Goal: Transaction & Acquisition: Purchase product/service

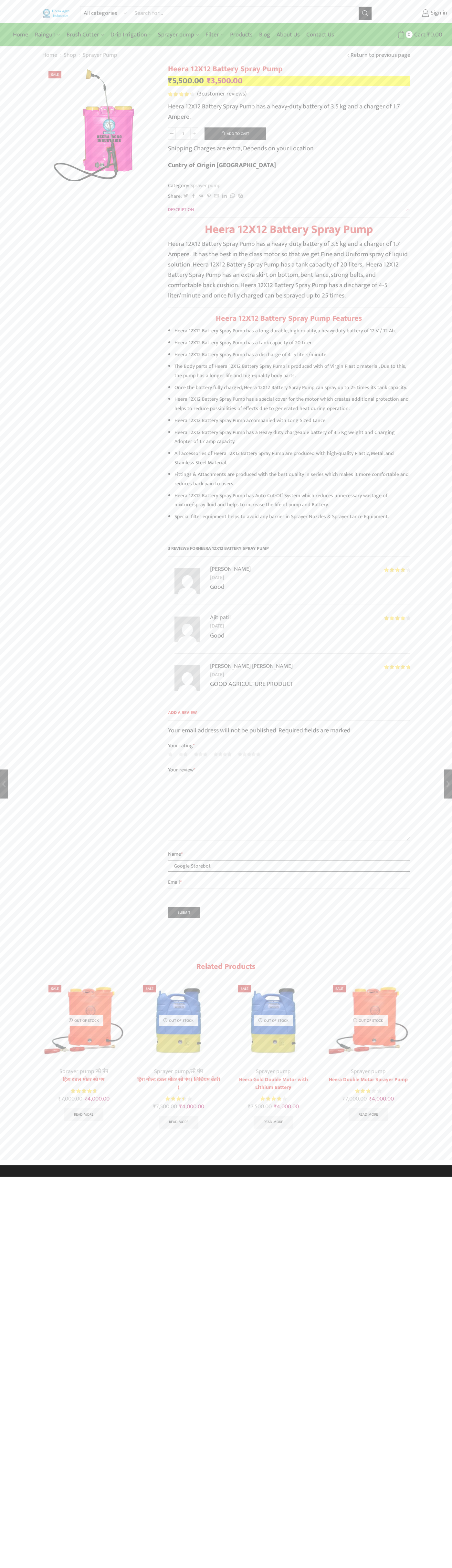
type input "Google Storebot"
click at [235, 133] on button "Add to cart" at bounding box center [235, 133] width 62 height 13
click at [410, 35] on span "Cart" at bounding box center [408, 35] width 13 height 9
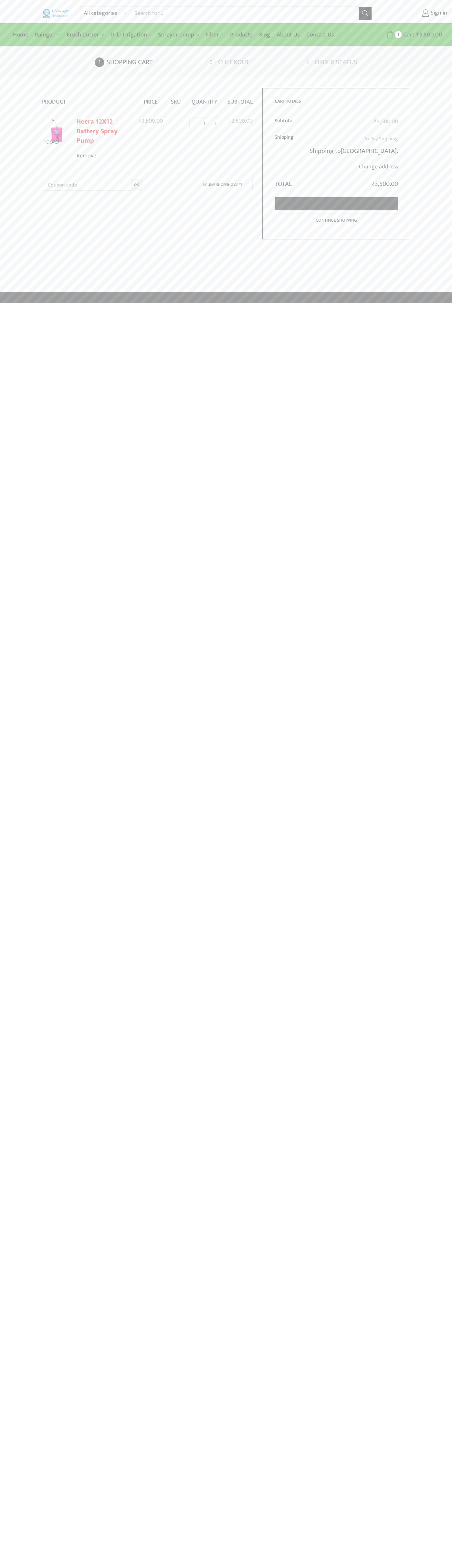
click at [336, 204] on link "Proceed to checkout" at bounding box center [336, 204] width 123 height 13
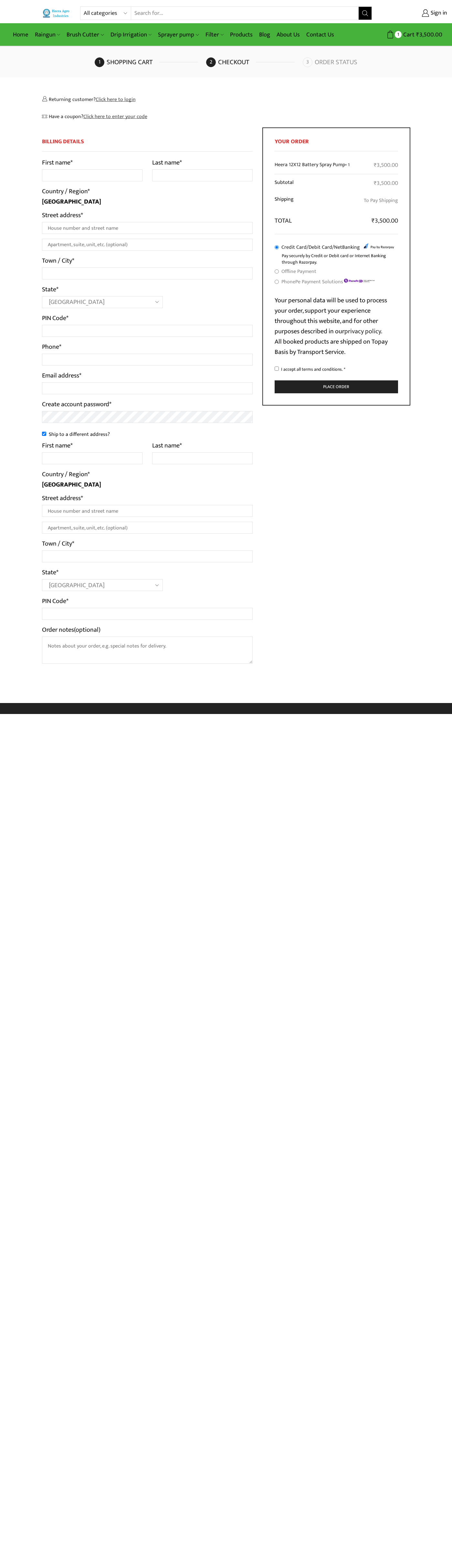
select select "MH"
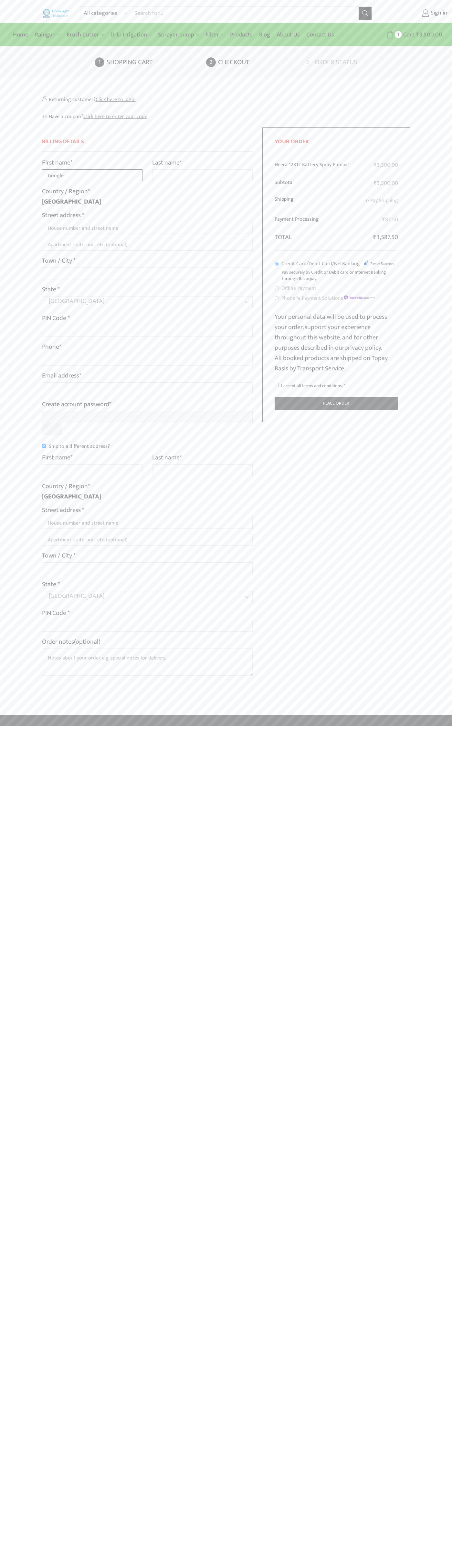
type input "Google"
type input "Storebot"
type input "[STREET_ADDRESS]"
type input "First floor"
type input "mountain view"
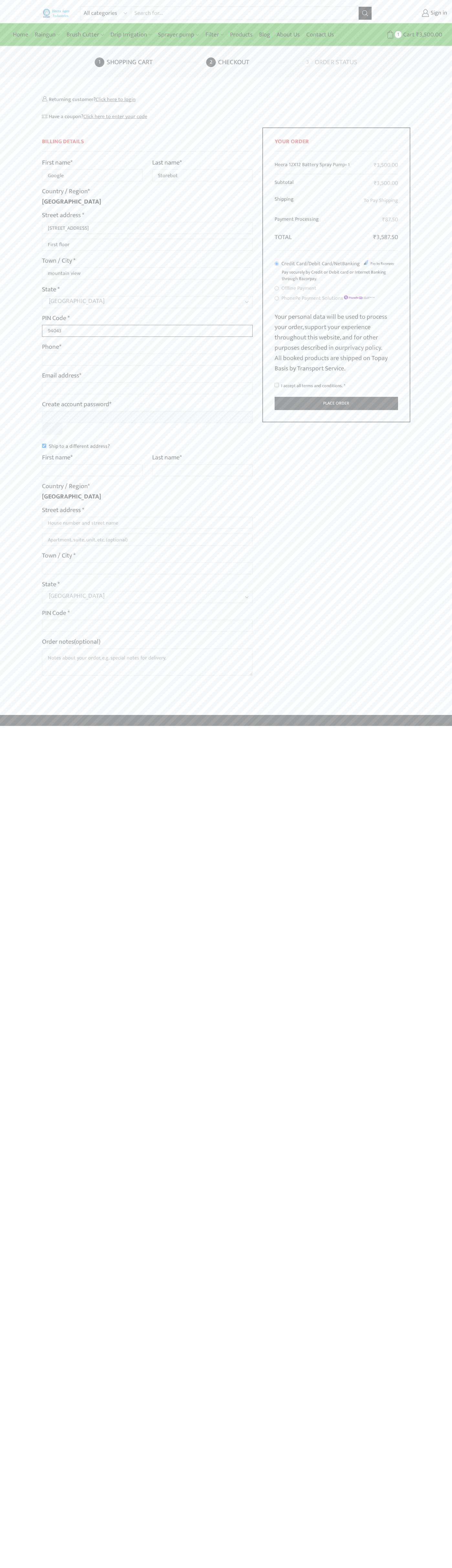
type input "94043"
type input "08067218000"
type input "johnsmith006@storebotmail.joonix.net"
click at [44, 446] on input "Ship to a different address?" at bounding box center [44, 446] width 4 height 4
checkbox input "false"
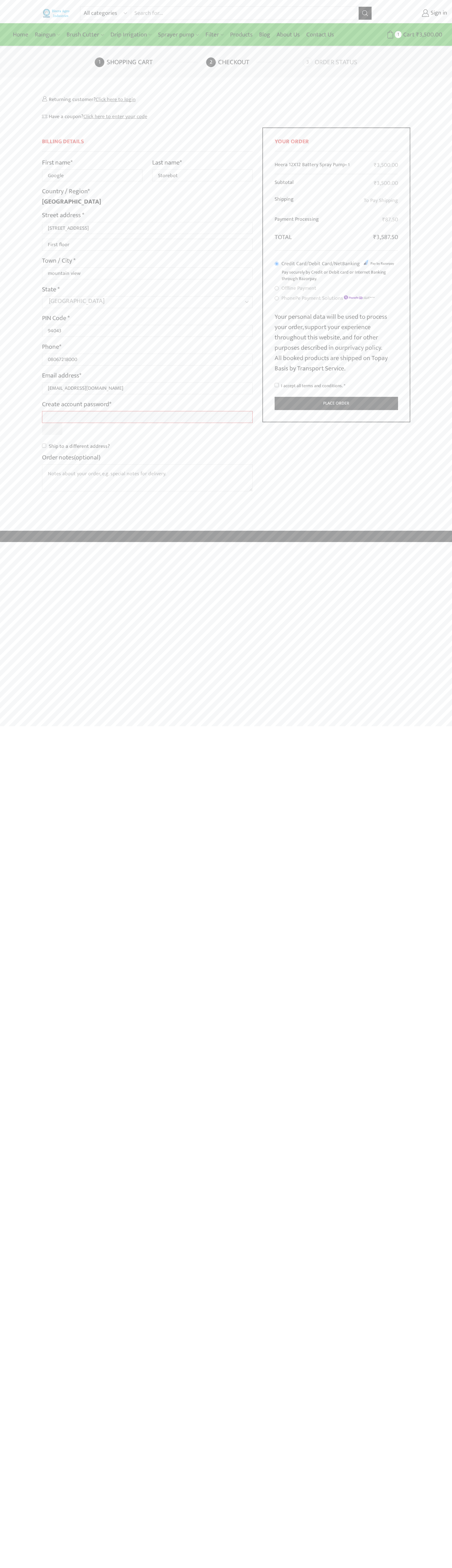
click at [277, 385] on input "I accept all terms and conditions. *" at bounding box center [277, 385] width 4 height 4
checkbox input "true"
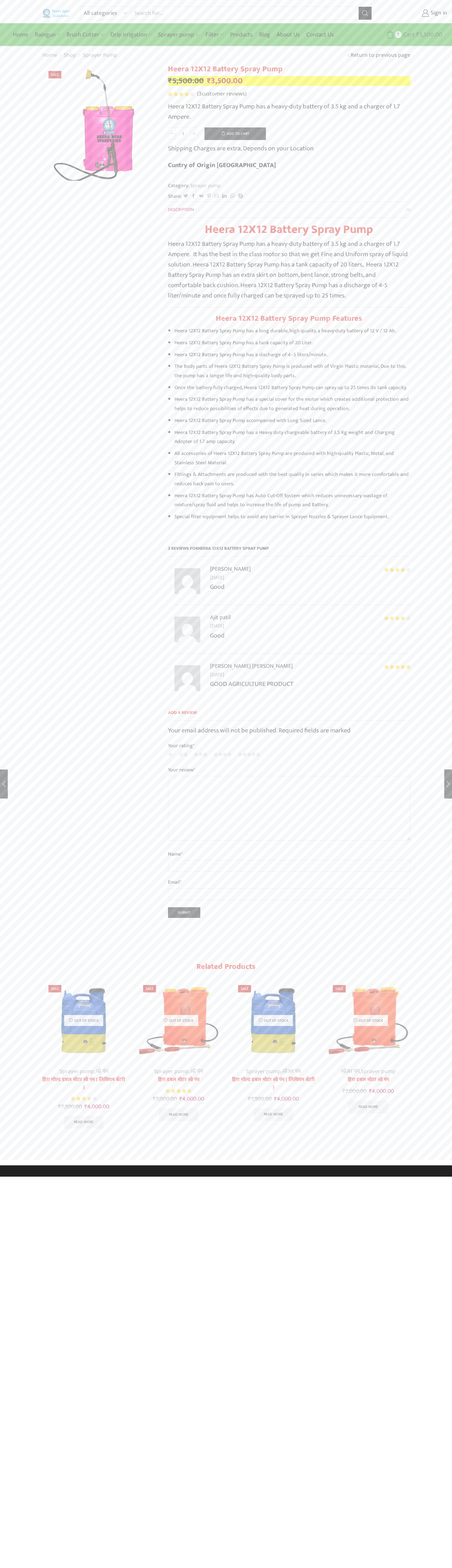
click at [410, 35] on span "Cart" at bounding box center [408, 35] width 13 height 9
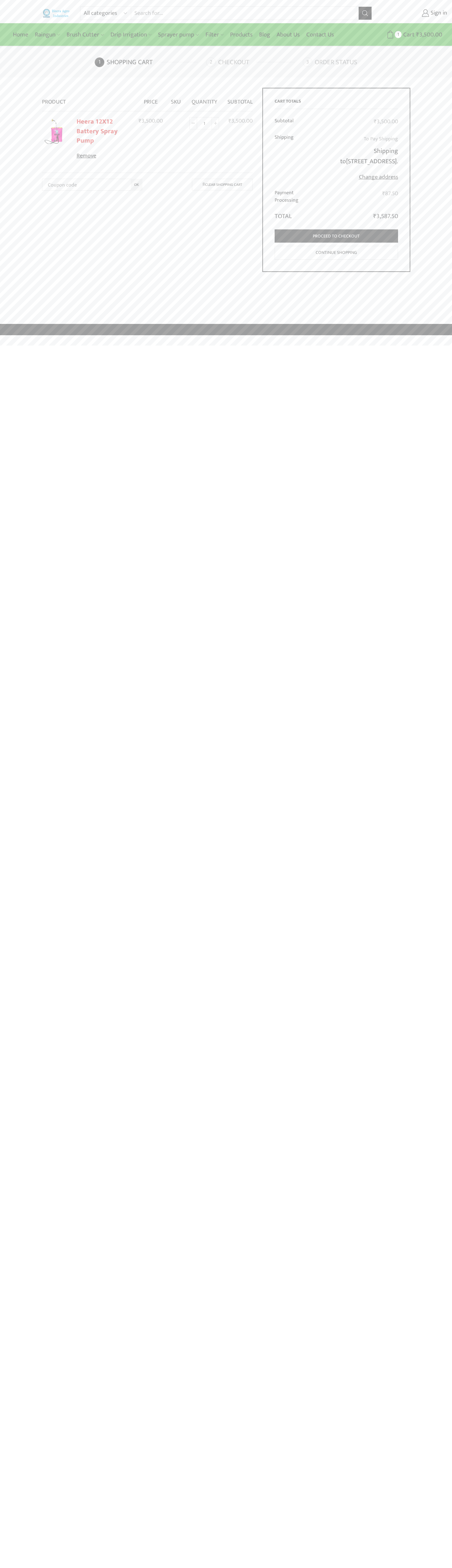
click at [104, 156] on link "Remove" at bounding box center [104, 156] width 54 height 9
